Goal: Ask a question

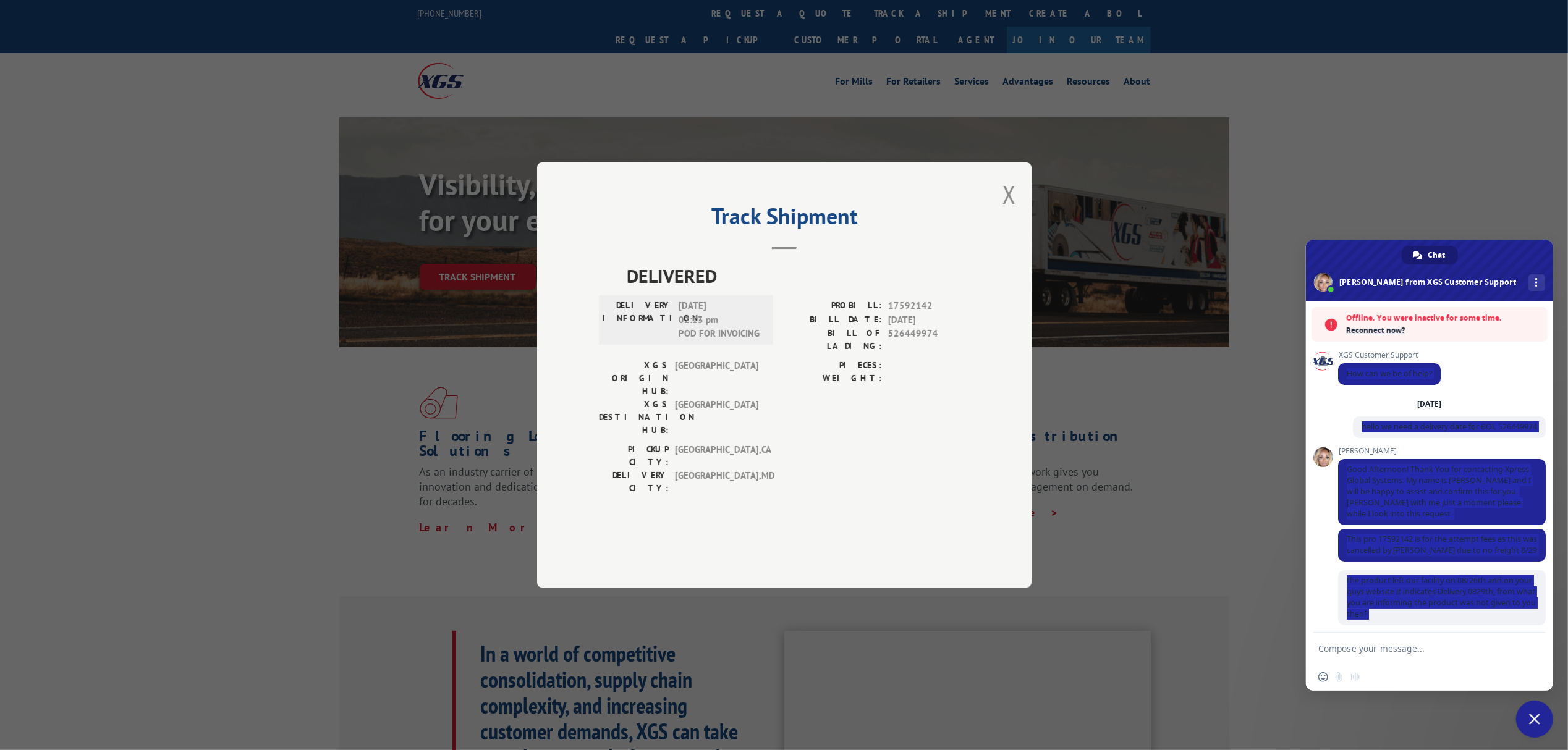
drag, startPoint x: 1494, startPoint y: 608, endPoint x: 1335, endPoint y: 365, distance: 290.4
click at [1335, 365] on div "XGS Customer Support How can we be of help? [DATE] hello we need a delivery dat…" at bounding box center [1429, 467] width 247 height 331
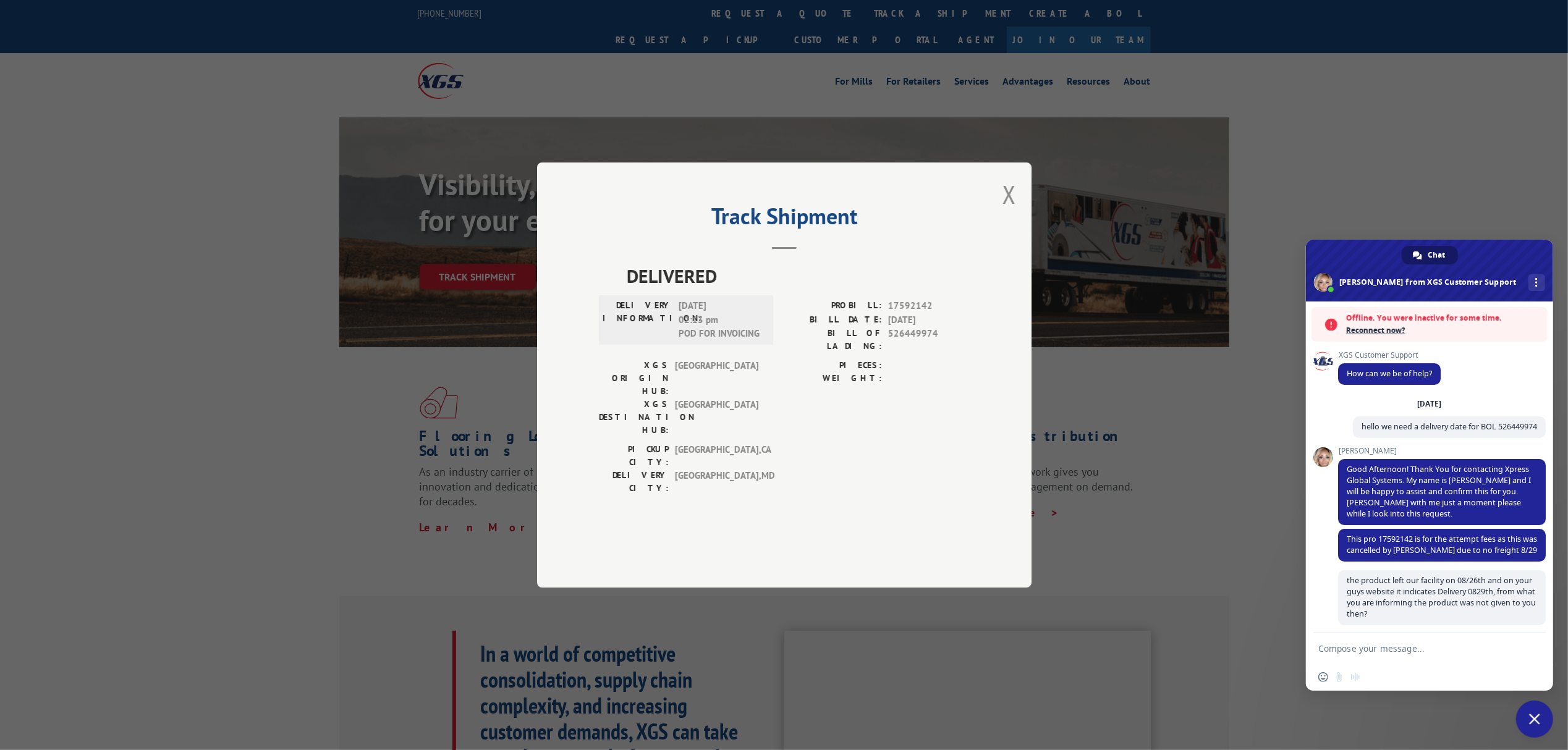
click at [1432, 252] on span "Chat" at bounding box center [1436, 255] width 17 height 19
click at [1535, 282] on span "More channels" at bounding box center [1536, 282] width 3 height 9
drag, startPoint x: 1387, startPoint y: 434, endPoint x: 1368, endPoint y: 383, distance: 54.4
click at [1387, 433] on span "hello we need a delivery date for BOL 526449974" at bounding box center [1449, 427] width 193 height 21
drag, startPoint x: 1340, startPoint y: 353, endPoint x: 1425, endPoint y: 476, distance: 149.5
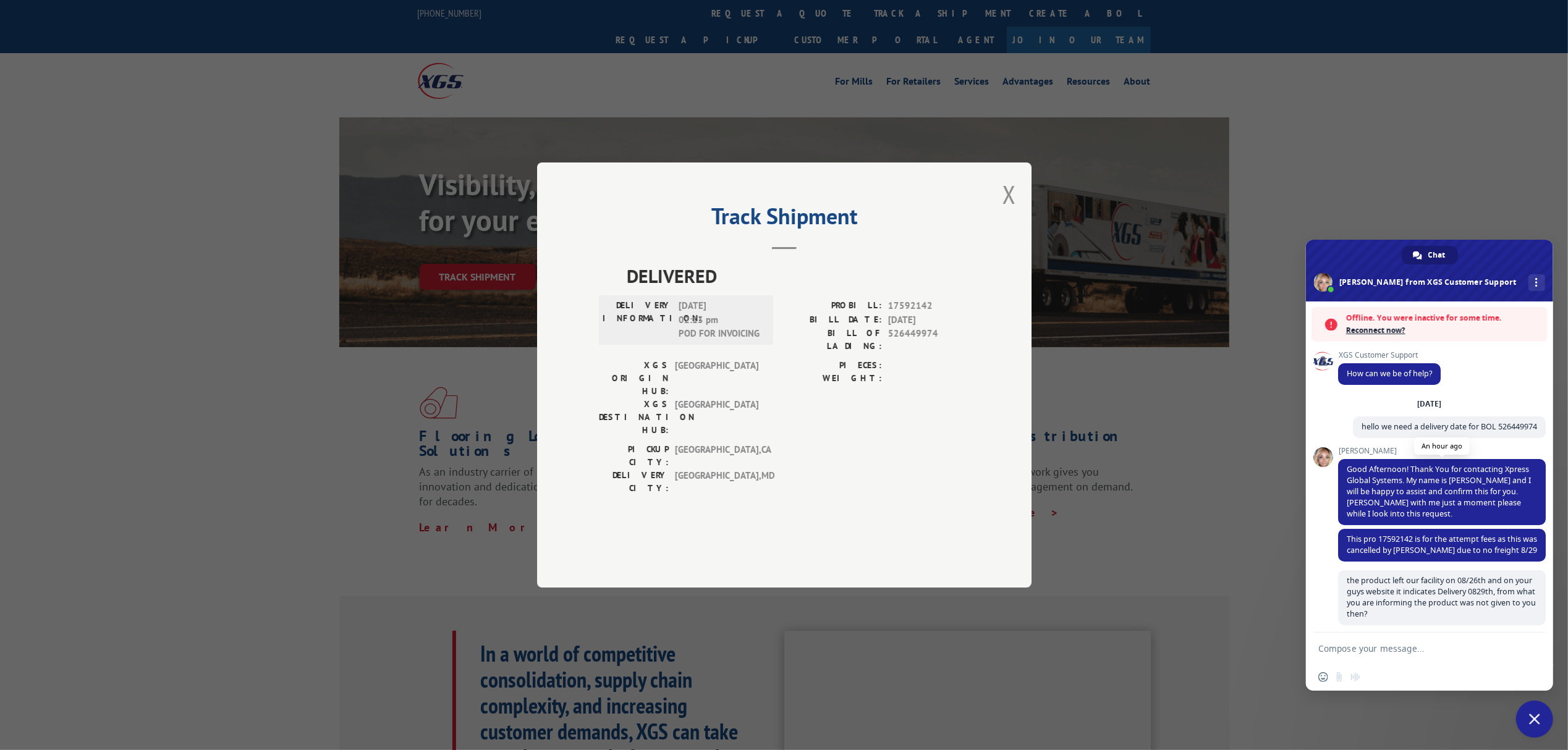
click at [1425, 482] on div "XGS Customer Support How can we be of help? [DATE] hello we need a delivery dat…" at bounding box center [1442, 491] width 208 height 282
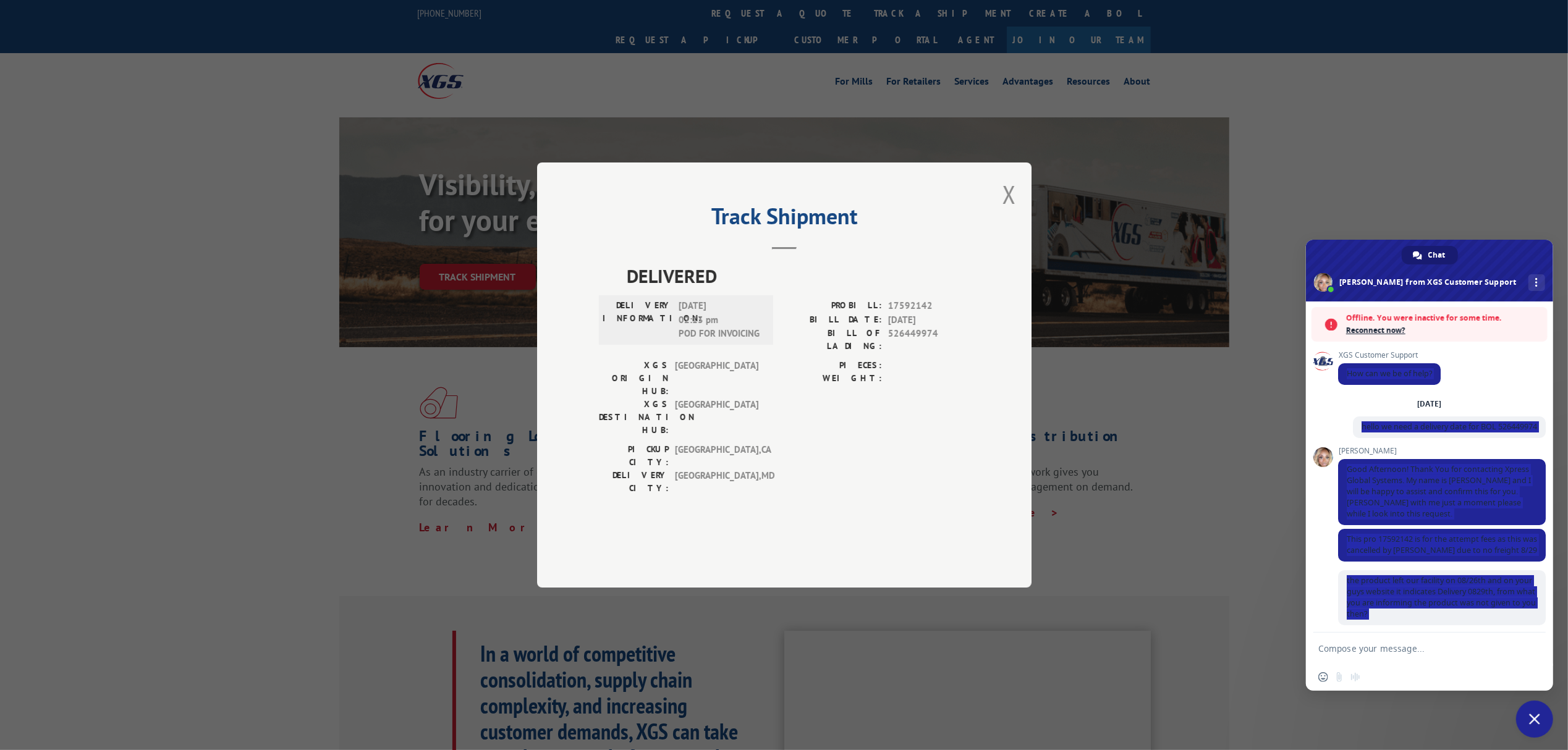
drag, startPoint x: 1493, startPoint y: 608, endPoint x: 1350, endPoint y: 240, distance: 394.8
click at [1350, 240] on div "Chat [PERSON_NAME] from XGS Customer Support More channels Offline. You were in…" at bounding box center [1429, 465] width 247 height 451
copy div "How can we be of help? [DATE] hello we need a delivery date for BOL 526449974 A…"
